Goal: Complete application form: Complete application form

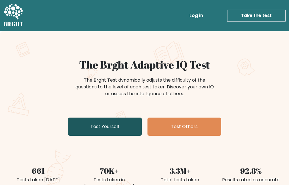
click at [129, 123] on link "Test Yourself" at bounding box center [105, 127] width 74 height 18
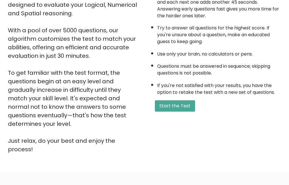
scroll to position [94, 0]
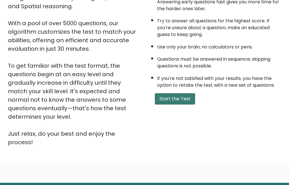
click at [158, 98] on button "Start the Test" at bounding box center [175, 98] width 40 height 11
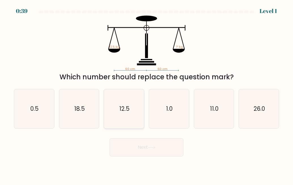
click at [135, 108] on icon "12.5" at bounding box center [124, 108] width 39 height 39
click at [147, 94] on input "c. 12.5" at bounding box center [147, 93] width 0 height 1
radio input "true"
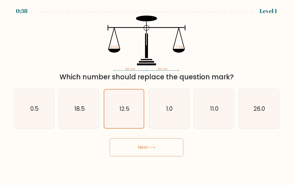
click at [136, 151] on button "Next" at bounding box center [147, 147] width 74 height 18
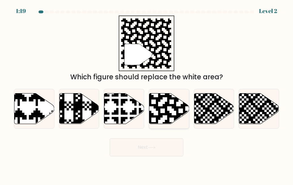
click at [183, 120] on icon at bounding box center [169, 108] width 40 height 31
click at [147, 94] on input "d." at bounding box center [147, 93] width 0 height 1
radio input "true"
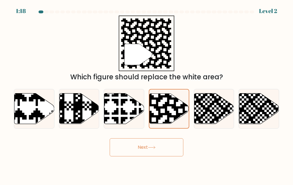
click at [169, 148] on button "Next" at bounding box center [147, 147] width 74 height 18
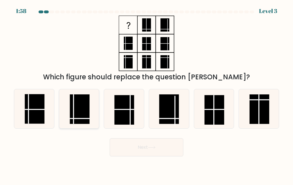
click at [73, 108] on line at bounding box center [73, 109] width 0 height 30
click at [147, 94] on input "b." at bounding box center [147, 93] width 0 height 1
radio input "true"
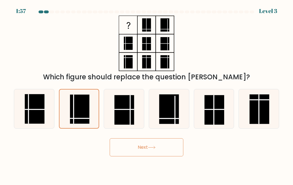
click at [149, 152] on button "Next" at bounding box center [147, 147] width 74 height 18
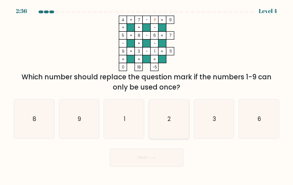
click at [166, 112] on icon "2" at bounding box center [169, 119] width 39 height 39
click at [147, 94] on input "d. 2" at bounding box center [147, 93] width 0 height 1
radio input "true"
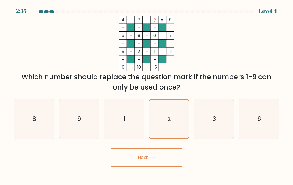
click at [152, 155] on button "Next" at bounding box center [147, 158] width 74 height 18
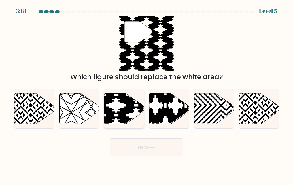
click at [121, 101] on icon at bounding box center [136, 125] width 81 height 81
click at [147, 94] on input "c." at bounding box center [147, 93] width 0 height 1
radio input "true"
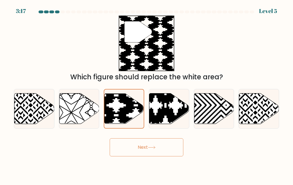
click at [130, 150] on button "Next" at bounding box center [147, 147] width 74 height 18
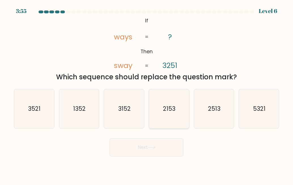
click at [167, 106] on text "2153" at bounding box center [169, 109] width 12 height 8
click at [147, 94] on input "d. 2153" at bounding box center [147, 93] width 0 height 1
radio input "true"
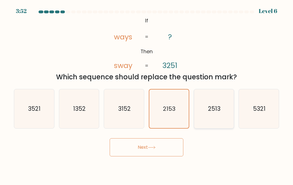
click at [209, 118] on icon "2513" at bounding box center [214, 108] width 39 height 39
click at [147, 94] on input "e. 2513" at bounding box center [147, 93] width 0 height 1
radio input "true"
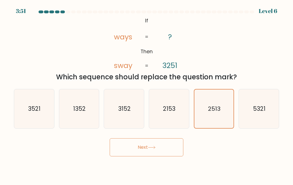
click at [155, 154] on button "Next" at bounding box center [147, 147] width 74 height 18
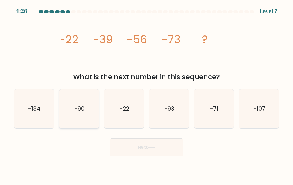
click at [82, 114] on icon "-90" at bounding box center [79, 108] width 39 height 39
click at [147, 94] on input "b. -90" at bounding box center [147, 93] width 0 height 1
radio input "true"
click at [158, 153] on button "Next" at bounding box center [147, 147] width 74 height 18
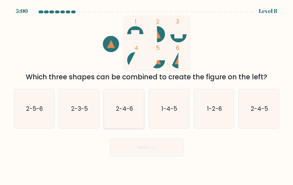
click at [132, 115] on icon "2-4-6" at bounding box center [124, 108] width 39 height 39
click at [147, 94] on input "c. 2-4-6" at bounding box center [147, 93] width 0 height 1
radio input "true"
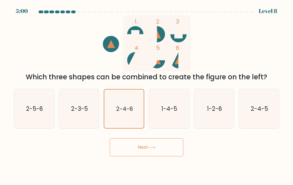
click at [155, 148] on icon at bounding box center [152, 147] width 8 height 3
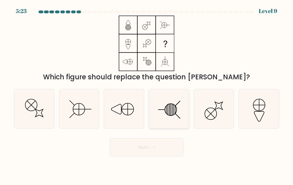
click at [170, 103] on icon at bounding box center [169, 108] width 39 height 39
click at [147, 94] on input "d." at bounding box center [147, 93] width 0 height 1
radio input "true"
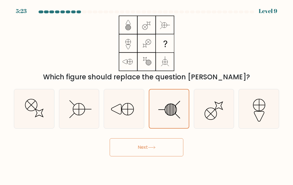
click at [156, 159] on body "5:23 Level 9" at bounding box center [146, 92] width 293 height 185
click at [157, 154] on button "Next" at bounding box center [147, 147] width 74 height 18
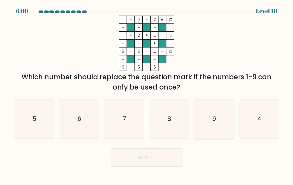
click at [201, 121] on icon "9" at bounding box center [214, 119] width 39 height 39
click at [147, 94] on input "e. 9" at bounding box center [147, 93] width 0 height 1
radio input "true"
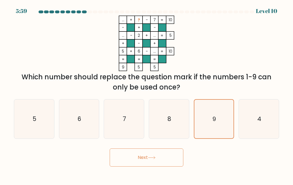
click at [132, 155] on button "Next" at bounding box center [147, 158] width 74 height 18
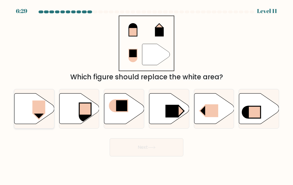
click at [33, 110] on rect at bounding box center [38, 107] width 13 height 13
click at [147, 94] on input "a." at bounding box center [147, 93] width 0 height 1
radio input "true"
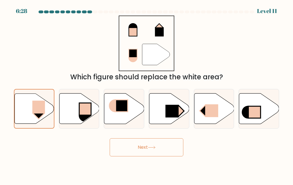
click at [155, 147] on icon at bounding box center [152, 147] width 8 height 3
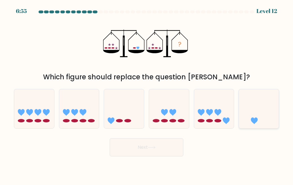
click at [265, 112] on icon at bounding box center [259, 109] width 40 height 33
click at [147, 94] on input "f." at bounding box center [147, 93] width 0 height 1
radio input "true"
click at [137, 146] on button "Next" at bounding box center [147, 147] width 74 height 18
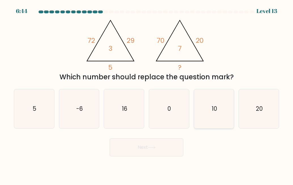
click at [213, 113] on text "10" at bounding box center [214, 109] width 5 height 8
click at [147, 94] on input "e. 10" at bounding box center [147, 93] width 0 height 1
radio input "true"
click at [170, 146] on button "Next" at bounding box center [147, 147] width 74 height 18
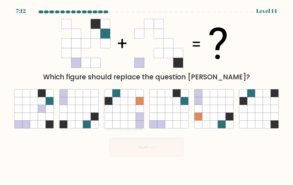
click at [129, 108] on icon at bounding box center [132, 109] width 8 height 8
click at [147, 94] on input "c." at bounding box center [147, 93] width 0 height 1
radio input "true"
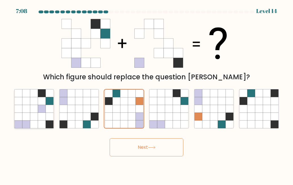
click at [43, 111] on icon at bounding box center [42, 109] width 8 height 8
click at [147, 94] on input "a." at bounding box center [147, 93] width 0 height 1
radio input "true"
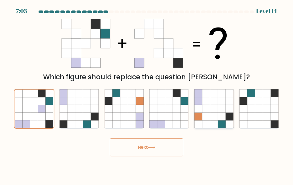
click at [219, 96] on icon at bounding box center [222, 93] width 8 height 8
click at [147, 94] on input "e." at bounding box center [147, 93] width 0 height 1
radio input "true"
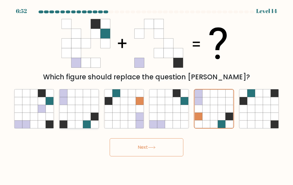
click at [81, 99] on icon at bounding box center [79, 101] width 8 height 8
click at [147, 94] on input "b." at bounding box center [147, 93] width 0 height 1
radio input "true"
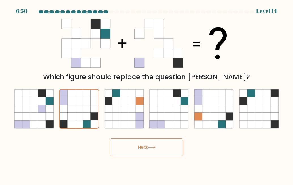
click at [150, 150] on button "Next" at bounding box center [147, 147] width 74 height 18
click at [134, 154] on button "Next" at bounding box center [147, 147] width 74 height 18
click at [126, 146] on button "Next" at bounding box center [147, 147] width 74 height 18
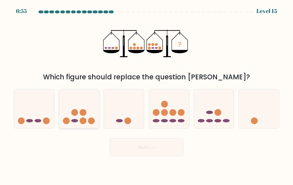
click at [88, 112] on icon at bounding box center [79, 109] width 40 height 33
click at [147, 94] on input "b." at bounding box center [147, 93] width 0 height 1
radio input "true"
click at [207, 116] on icon at bounding box center [214, 109] width 40 height 33
click at [147, 94] on input "e." at bounding box center [147, 93] width 0 height 1
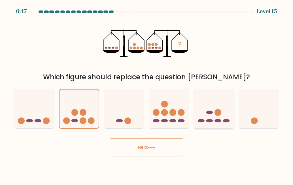
radio input "true"
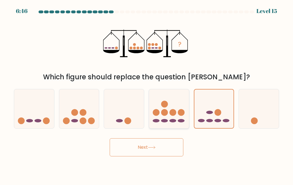
click at [166, 112] on circle at bounding box center [164, 112] width 7 height 7
click at [147, 94] on input "d." at bounding box center [147, 93] width 0 height 1
radio input "true"
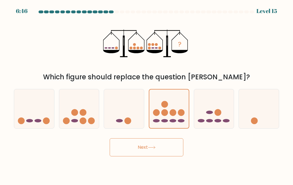
click at [168, 144] on button "Next" at bounding box center [147, 147] width 74 height 18
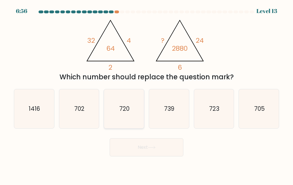
click at [124, 100] on icon "720" at bounding box center [124, 108] width 39 height 39
click at [147, 94] on input "c. 720" at bounding box center [147, 93] width 0 height 1
radio input "true"
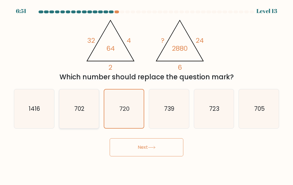
click at [72, 119] on icon "702" at bounding box center [79, 108] width 39 height 39
click at [147, 94] on input "b. 702" at bounding box center [147, 93] width 0 height 1
radio input "true"
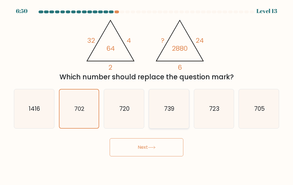
click at [186, 115] on icon "739" at bounding box center [169, 108] width 39 height 39
click at [147, 94] on input "d. 739" at bounding box center [147, 93] width 0 height 1
radio input "true"
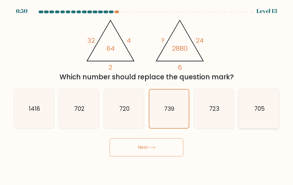
click at [240, 113] on icon "705" at bounding box center [259, 108] width 39 height 39
click at [147, 94] on input "f. 705" at bounding box center [147, 93] width 0 height 1
radio input "true"
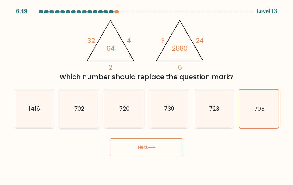
click at [89, 116] on icon "702" at bounding box center [79, 108] width 39 height 39
click at [147, 94] on input "b. 702" at bounding box center [147, 93] width 0 height 1
radio input "true"
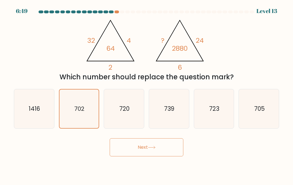
click at [146, 116] on div "c. 720" at bounding box center [124, 109] width 45 height 40
click at [127, 125] on icon "720" at bounding box center [124, 108] width 39 height 39
click at [147, 94] on input "c. 720" at bounding box center [147, 93] width 0 height 1
radio input "true"
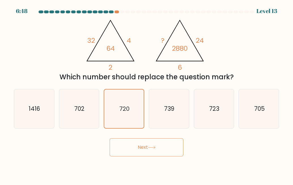
click at [144, 142] on button "Next" at bounding box center [147, 147] width 74 height 18
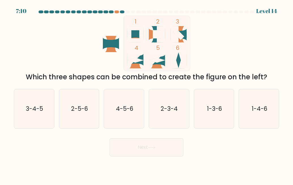
click at [137, 57] on icon at bounding box center [135, 60] width 16 height 16
click at [122, 104] on icon "4-5-6" at bounding box center [124, 108] width 39 height 39
click at [147, 94] on input "c. 4-5-6" at bounding box center [147, 93] width 0 height 1
radio input "true"
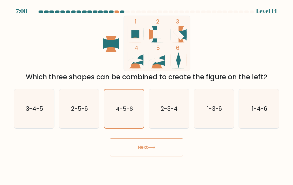
click at [163, 155] on button "Next" at bounding box center [147, 147] width 74 height 18
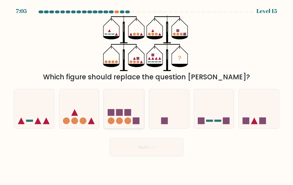
click at [127, 122] on circle at bounding box center [128, 121] width 7 height 7
click at [147, 94] on input "c." at bounding box center [147, 93] width 0 height 1
radio input "true"
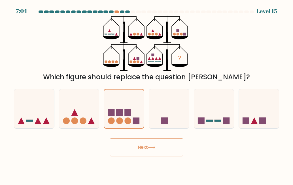
click at [156, 149] on icon at bounding box center [152, 147] width 8 height 3
click at [156, 150] on button "Next" at bounding box center [147, 147] width 74 height 18
click at [155, 152] on button "Next" at bounding box center [147, 147] width 74 height 18
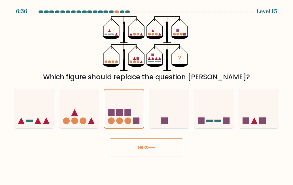
click at [155, 152] on button "Next" at bounding box center [147, 147] width 74 height 18
click at [153, 148] on icon at bounding box center [152, 147] width 8 height 3
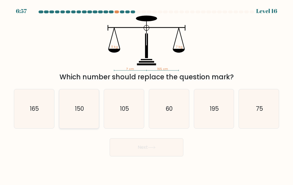
click at [75, 114] on icon "150" at bounding box center [79, 108] width 39 height 39
click at [147, 94] on input "b. 150" at bounding box center [147, 93] width 0 height 1
radio input "true"
click at [132, 143] on button "Next" at bounding box center [147, 147] width 74 height 18
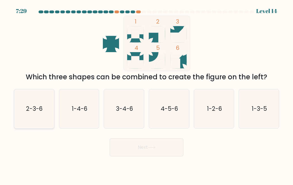
click at [43, 113] on text "2-3-6" at bounding box center [34, 109] width 16 height 8
click at [147, 94] on input "a. 2-3-6" at bounding box center [147, 93] width 0 height 1
radio input "true"
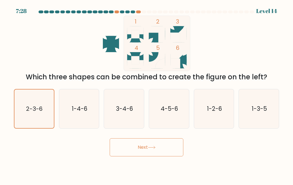
click at [161, 154] on button "Next" at bounding box center [147, 147] width 74 height 18
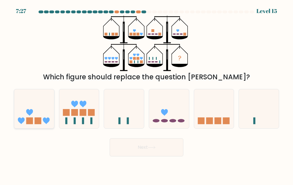
click at [38, 123] on rect at bounding box center [38, 121] width 7 height 7
click at [147, 94] on input "a." at bounding box center [147, 93] width 0 height 1
radio input "true"
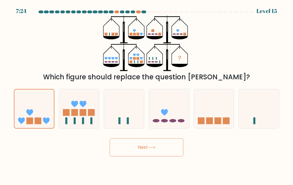
click at [127, 149] on button "Next" at bounding box center [147, 147] width 74 height 18
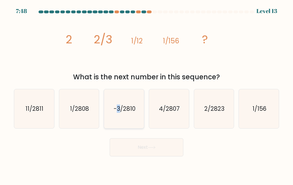
click at [116, 102] on icon "-3/2810" at bounding box center [124, 108] width 39 height 39
drag, startPoint x: 127, startPoint y: 111, endPoint x: 187, endPoint y: 109, distance: 59.6
click at [127, 119] on icon "-3/2810" at bounding box center [124, 108] width 39 height 39
click at [147, 94] on input "c. -3/2810" at bounding box center [147, 93] width 0 height 1
radio input "true"
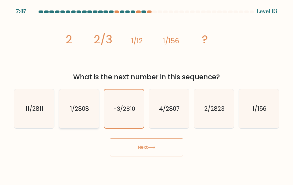
drag, startPoint x: 248, startPoint y: 104, endPoint x: 83, endPoint y: 113, distance: 165.7
click at [222, 109] on div "a. 11/2811 b. 1/2808 c. -3/2810 d." at bounding box center [147, 107] width 270 height 44
click at [44, 112] on icon "11/2811" at bounding box center [33, 108] width 39 height 39
click at [147, 94] on input "a. 11/2811" at bounding box center [147, 93] width 0 height 1
radio input "true"
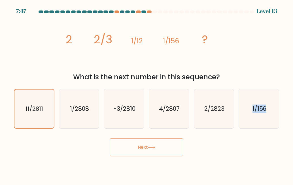
click at [293, 117] on html "7:47 Level 13" at bounding box center [146, 92] width 293 height 185
drag, startPoint x: 22, startPoint y: 108, endPoint x: 143, endPoint y: 93, distance: 122.6
click at [39, 108] on icon "11/2811" at bounding box center [34, 109] width 39 height 39
drag, startPoint x: 143, startPoint y: 93, endPoint x: 140, endPoint y: 93, distance: 3.1
click at [140, 93] on icon "-3/2810" at bounding box center [124, 108] width 39 height 39
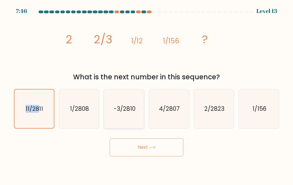
click at [147, 93] on input "c. -3/2810" at bounding box center [147, 93] width 0 height 1
radio input "true"
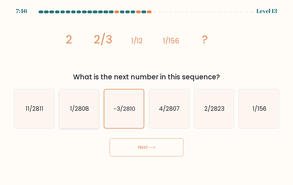
drag, startPoint x: 21, startPoint y: 101, endPoint x: 88, endPoint y: 94, distance: 67.3
click at [23, 105] on icon "11/2811" at bounding box center [33, 108] width 39 height 39
click at [147, 94] on input "a. 11/2811" at bounding box center [147, 93] width 0 height 1
radio input "true"
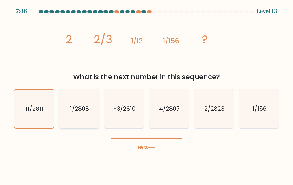
click at [127, 86] on div "a. 11/2811 b. 1/2808 c. -3/2810 d." at bounding box center [147, 107] width 270 height 44
drag, startPoint x: 188, startPoint y: 145, endPoint x: 185, endPoint y: 150, distance: 5.7
click at [188, 146] on div "Next" at bounding box center [146, 146] width 272 height 21
click at [181, 151] on button "Next" at bounding box center [147, 147] width 74 height 18
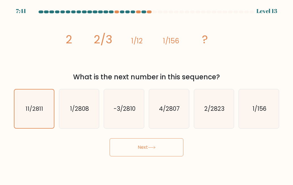
click at [167, 155] on button "Next" at bounding box center [147, 147] width 74 height 18
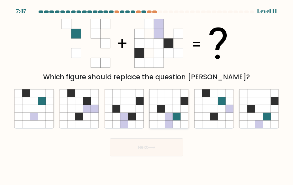
click at [168, 99] on icon at bounding box center [169, 101] width 8 height 8
click at [147, 94] on input "d." at bounding box center [147, 93] width 0 height 1
radio input "true"
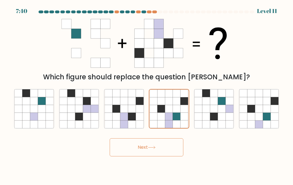
click at [142, 144] on button "Next" at bounding box center [147, 147] width 74 height 18
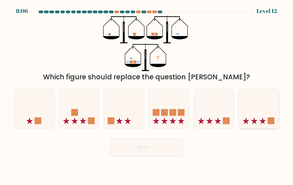
click at [267, 113] on icon at bounding box center [259, 109] width 40 height 33
click at [147, 94] on input "f." at bounding box center [147, 93] width 0 height 1
radio input "true"
click at [150, 146] on icon at bounding box center [152, 147] width 8 height 3
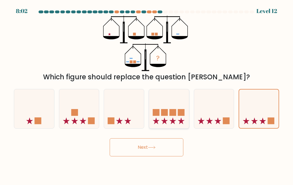
click at [171, 97] on icon at bounding box center [169, 109] width 40 height 33
click at [147, 94] on input "d." at bounding box center [147, 93] width 0 height 1
radio input "true"
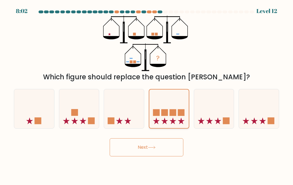
click at [171, 97] on icon at bounding box center [169, 109] width 39 height 33
click at [147, 94] on input "d." at bounding box center [147, 93] width 0 height 1
click at [171, 97] on icon at bounding box center [169, 109] width 39 height 33
click at [147, 94] on input "d." at bounding box center [147, 93] width 0 height 1
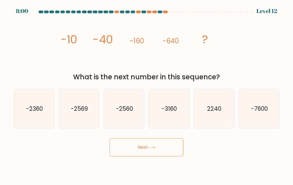
click at [171, 97] on icon "-3160" at bounding box center [169, 108] width 39 height 39
click at [147, 94] on input "d. -3160" at bounding box center [147, 93] width 0 height 1
radio input "true"
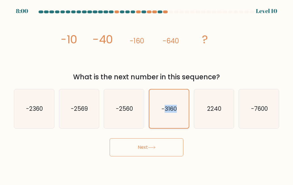
click at [171, 97] on icon "-3160" at bounding box center [169, 109] width 39 height 39
click at [147, 94] on input "d. -3160" at bounding box center [147, 93] width 0 height 1
drag, startPoint x: 157, startPoint y: 97, endPoint x: 158, endPoint y: 102, distance: 5.5
click at [158, 97] on icon "-3160" at bounding box center [169, 109] width 39 height 39
click at [147, 94] on input "d. -3160" at bounding box center [147, 93] width 0 height 1
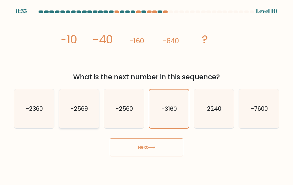
click at [84, 108] on text "-2569" at bounding box center [79, 109] width 17 height 8
click at [147, 94] on input "b. -2569" at bounding box center [147, 93] width 0 height 1
radio input "true"
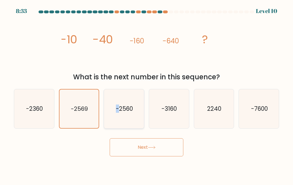
click at [118, 110] on text "-2560" at bounding box center [124, 109] width 17 height 8
click at [131, 130] on form at bounding box center [146, 83] width 293 height 146
click at [131, 115] on icon "-2560" at bounding box center [124, 108] width 39 height 39
click at [147, 94] on input "c. -2560" at bounding box center [147, 93] width 0 height 1
radio input "true"
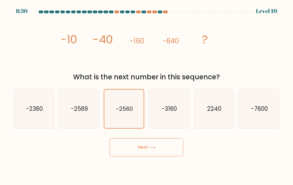
click at [138, 145] on button "Next" at bounding box center [147, 147] width 74 height 18
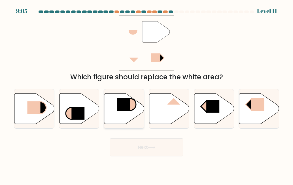
click at [130, 110] on rect at bounding box center [123, 104] width 13 height 13
click at [147, 94] on input "c." at bounding box center [147, 93] width 0 height 1
radio input "true"
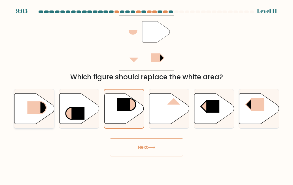
click at [40, 105] on rect at bounding box center [34, 107] width 13 height 13
click at [147, 94] on input "a." at bounding box center [147, 93] width 0 height 1
radio input "true"
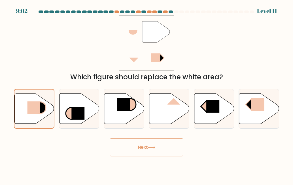
click at [131, 144] on button "Next" at bounding box center [147, 147] width 74 height 18
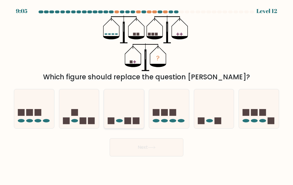
click at [125, 97] on icon at bounding box center [124, 109] width 40 height 33
click at [147, 94] on input "c." at bounding box center [147, 93] width 0 height 1
radio input "true"
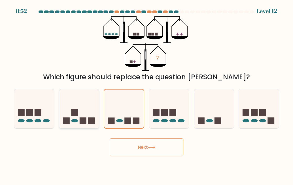
click at [75, 109] on icon at bounding box center [79, 109] width 40 height 33
click at [147, 94] on input "b." at bounding box center [147, 93] width 0 height 1
radio input "true"
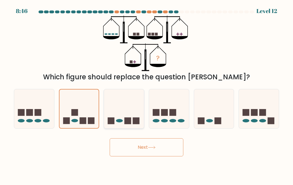
click at [115, 117] on icon at bounding box center [124, 109] width 40 height 33
click at [147, 94] on input "c." at bounding box center [147, 93] width 0 height 1
radio input "true"
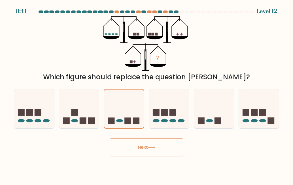
click at [125, 149] on button "Next" at bounding box center [147, 147] width 74 height 18
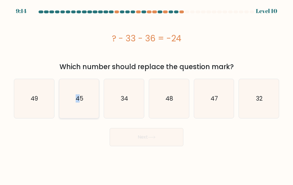
click at [78, 88] on icon "45" at bounding box center [79, 98] width 39 height 39
click at [83, 97] on text "45" at bounding box center [80, 98] width 8 height 8
click at [147, 94] on input "b. 45" at bounding box center [147, 93] width 0 height 1
radio input "true"
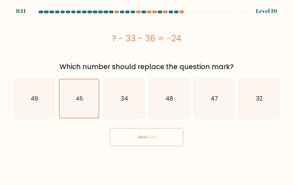
click at [145, 139] on button "Next" at bounding box center [147, 137] width 74 height 18
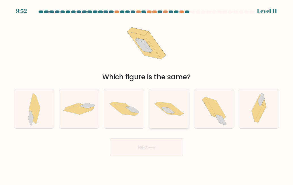
click at [170, 104] on icon at bounding box center [163, 103] width 16 height 3
click at [147, 94] on input "d." at bounding box center [147, 93] width 0 height 1
radio input "true"
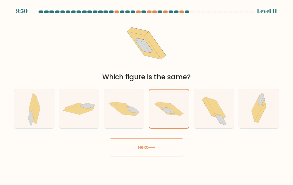
click at [164, 148] on button "Next" at bounding box center [147, 147] width 74 height 18
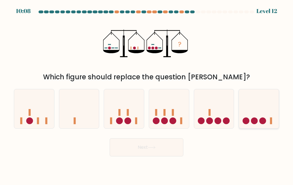
click at [255, 117] on icon at bounding box center [259, 109] width 40 height 33
click at [147, 94] on input "f." at bounding box center [147, 93] width 0 height 1
radio input "true"
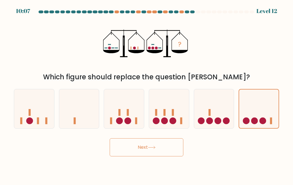
click at [164, 144] on button "Next" at bounding box center [147, 147] width 74 height 18
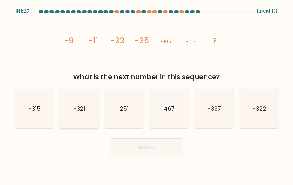
click at [81, 118] on icon "-321" at bounding box center [79, 108] width 39 height 39
click at [147, 94] on input "b. -321" at bounding box center [147, 93] width 0 height 1
radio input "true"
click at [142, 147] on button "Next" at bounding box center [147, 147] width 74 height 18
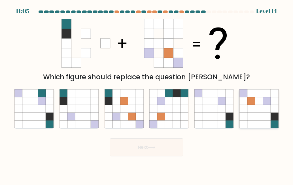
click at [257, 95] on icon at bounding box center [259, 93] width 8 height 8
click at [147, 94] on input "f." at bounding box center [147, 93] width 0 height 1
radio input "true"
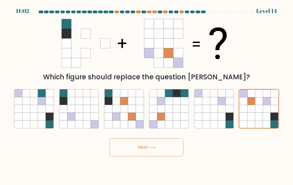
click at [164, 142] on button "Next" at bounding box center [147, 147] width 74 height 18
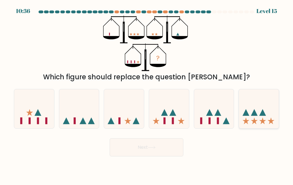
click at [266, 110] on icon at bounding box center [259, 109] width 40 height 33
click at [147, 94] on input "f." at bounding box center [147, 93] width 0 height 1
radio input "true"
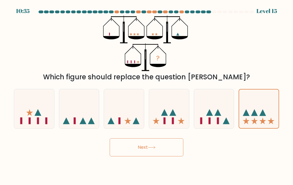
click at [166, 146] on button "Next" at bounding box center [147, 147] width 74 height 18
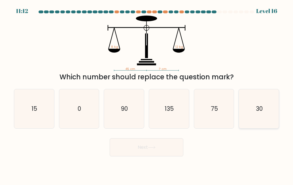
click at [267, 117] on icon "30" at bounding box center [259, 108] width 39 height 39
click at [147, 94] on input "f. 30" at bounding box center [147, 93] width 0 height 1
radio input "true"
click at [145, 151] on button "Next" at bounding box center [147, 147] width 74 height 18
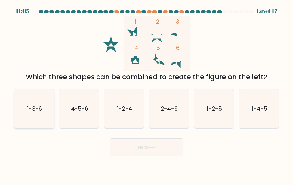
click at [37, 113] on icon "1-3-6" at bounding box center [33, 108] width 39 height 39
click at [147, 94] on input "a. 1-3-6" at bounding box center [147, 93] width 0 height 1
radio input "true"
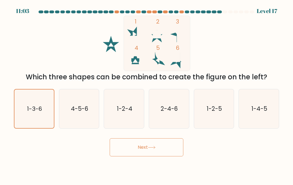
click at [145, 146] on button "Next" at bounding box center [147, 147] width 74 height 18
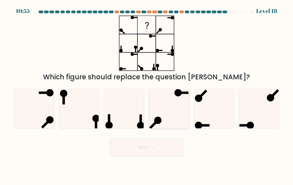
click at [164, 113] on icon at bounding box center [169, 108] width 39 height 39
click at [147, 94] on input "d." at bounding box center [147, 93] width 0 height 1
radio input "true"
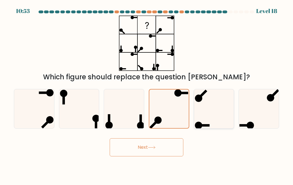
click at [211, 110] on icon at bounding box center [214, 108] width 39 height 39
click at [147, 94] on input "e." at bounding box center [147, 93] width 0 height 1
radio input "true"
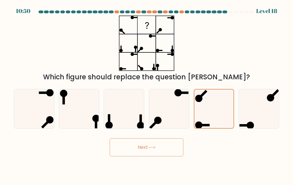
click at [171, 151] on button "Next" at bounding box center [147, 147] width 74 height 18
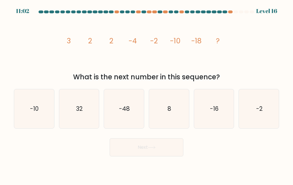
click at [58, 108] on div "b. 32" at bounding box center [79, 109] width 45 height 40
click at [73, 110] on icon "32" at bounding box center [79, 108] width 39 height 39
click at [147, 94] on input "b. 32" at bounding box center [147, 93] width 0 height 1
radio input "true"
click at [133, 119] on icon "-48" at bounding box center [124, 108] width 39 height 39
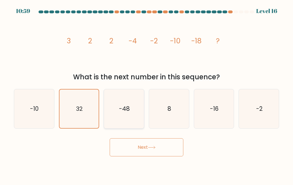
click at [147, 94] on input "c. -48" at bounding box center [147, 93] width 0 height 1
radio input "true"
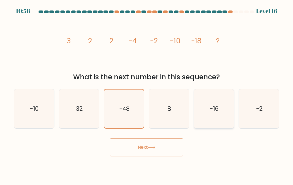
click at [207, 110] on icon "-16" at bounding box center [214, 108] width 39 height 39
click at [147, 94] on input "e. -16" at bounding box center [147, 93] width 0 height 1
radio input "true"
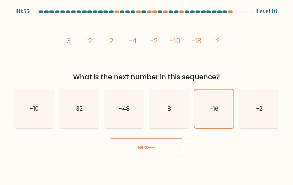
click at [139, 146] on button "Next" at bounding box center [147, 147] width 74 height 18
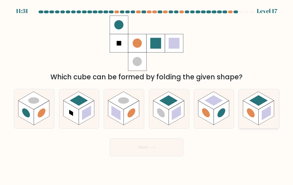
click at [260, 110] on rect at bounding box center [267, 113] width 16 height 24
click at [147, 94] on input "f." at bounding box center [147, 93] width 0 height 1
radio input "true"
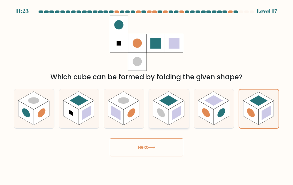
click at [178, 112] on rect at bounding box center [176, 113] width 9 height 14
click at [147, 94] on input "d." at bounding box center [147, 93] width 0 height 1
radio input "true"
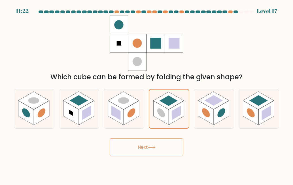
click at [163, 144] on button "Next" at bounding box center [147, 147] width 74 height 18
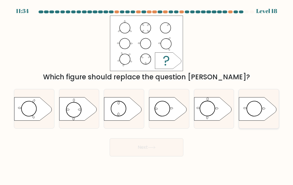
click at [255, 103] on icon at bounding box center [257, 108] width 37 height 23
click at [147, 94] on input "f." at bounding box center [147, 93] width 0 height 1
radio input "true"
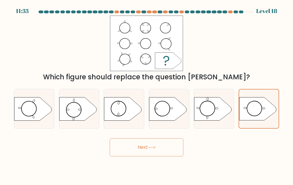
click at [146, 144] on button "Next" at bounding box center [147, 147] width 74 height 18
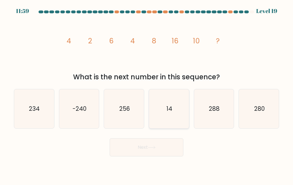
click at [177, 106] on icon "14" at bounding box center [169, 108] width 39 height 39
click at [147, 94] on input "d. 14" at bounding box center [147, 93] width 0 height 1
radio input "true"
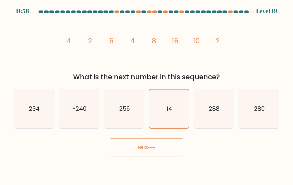
click at [169, 144] on button "Next" at bounding box center [147, 147] width 74 height 18
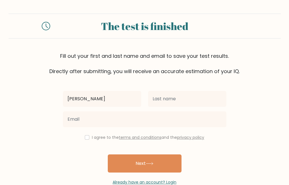
type input "[PERSON_NAME]"
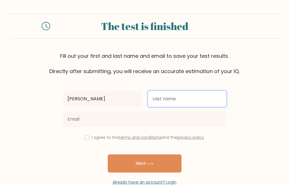
click at [208, 100] on input "text" at bounding box center [187, 99] width 78 height 16
type input "t"
type input "[PERSON_NAME]"
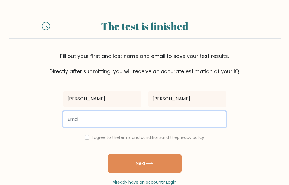
click at [184, 119] on input "email" at bounding box center [144, 120] width 163 height 16
type input "[EMAIL_ADDRESS][DOMAIN_NAME]"
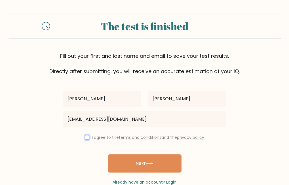
click at [86, 137] on input "checkbox" at bounding box center [87, 137] width 5 height 5
checkbox input "true"
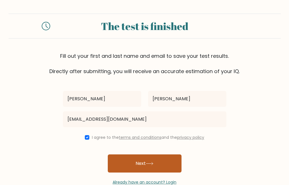
click at [149, 160] on button "Next" at bounding box center [145, 164] width 74 height 18
